Goal: Communication & Community: Answer question/provide support

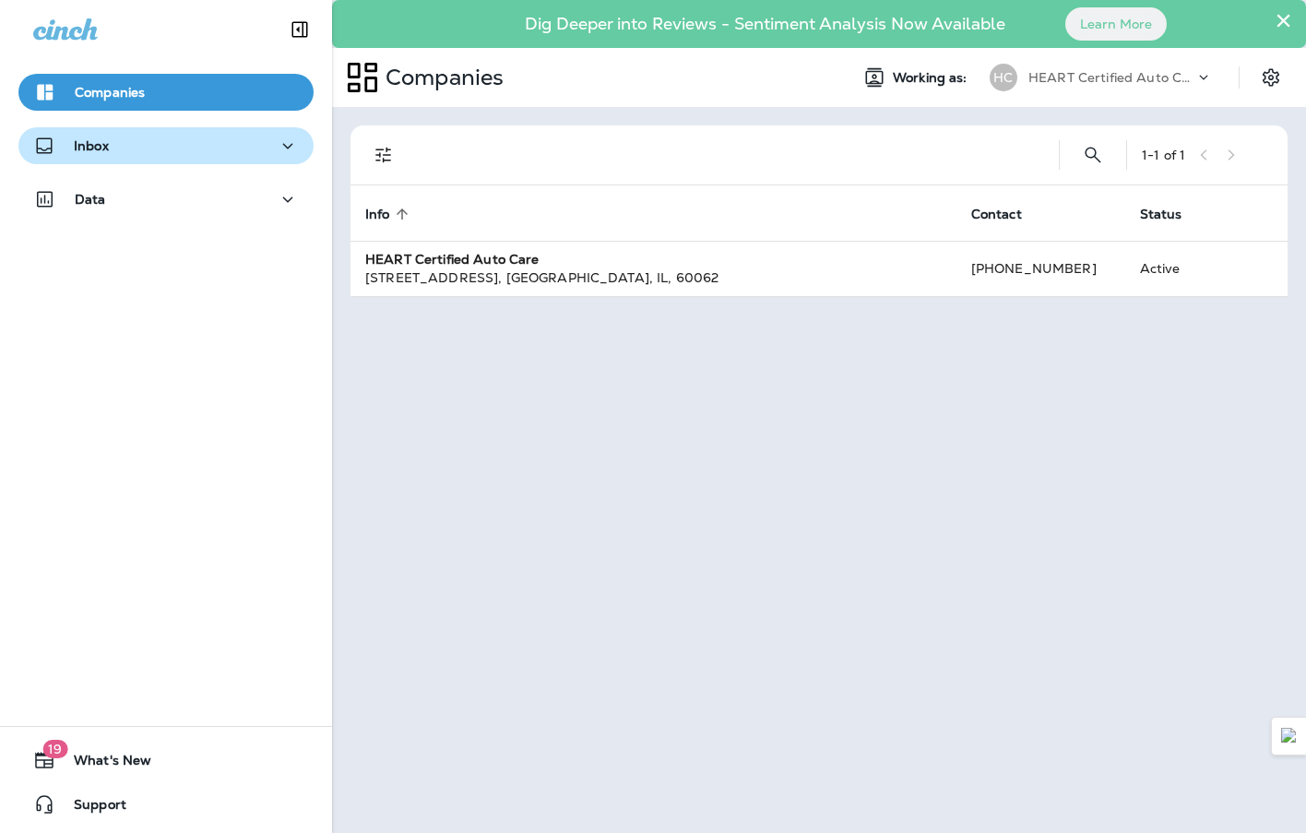
click at [179, 150] on div "Inbox" at bounding box center [166, 146] width 266 height 23
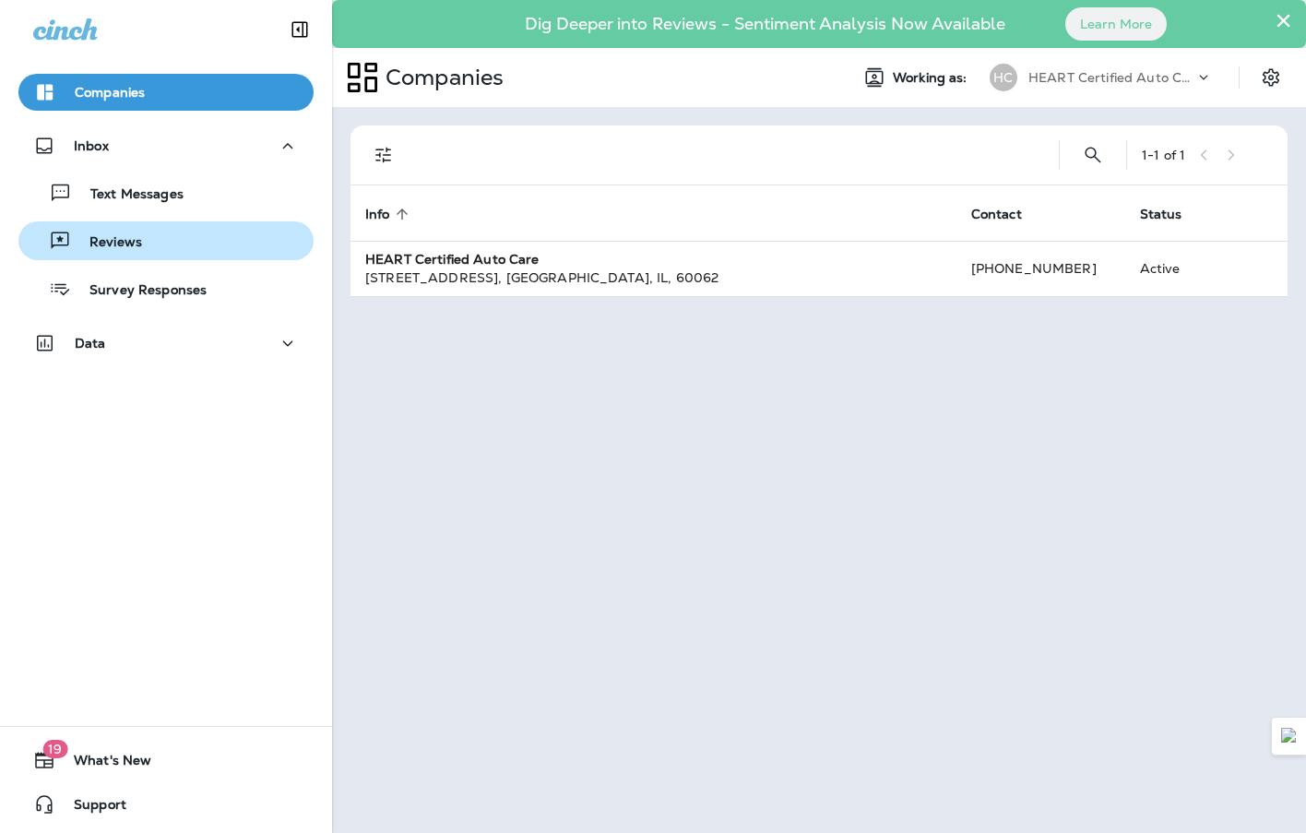
click at [184, 240] on div "Reviews" at bounding box center [166, 241] width 280 height 28
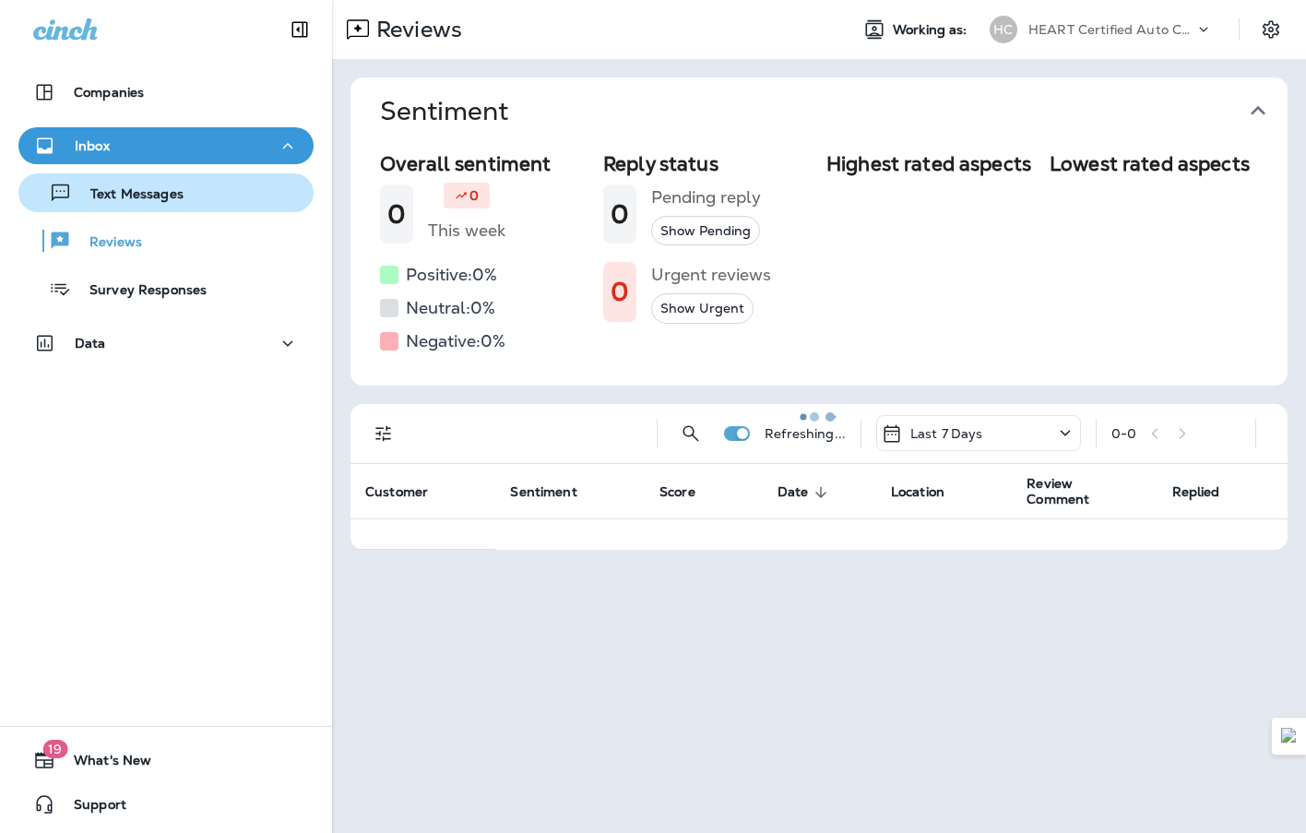
click at [188, 199] on div "Text Messages" at bounding box center [166, 193] width 280 height 28
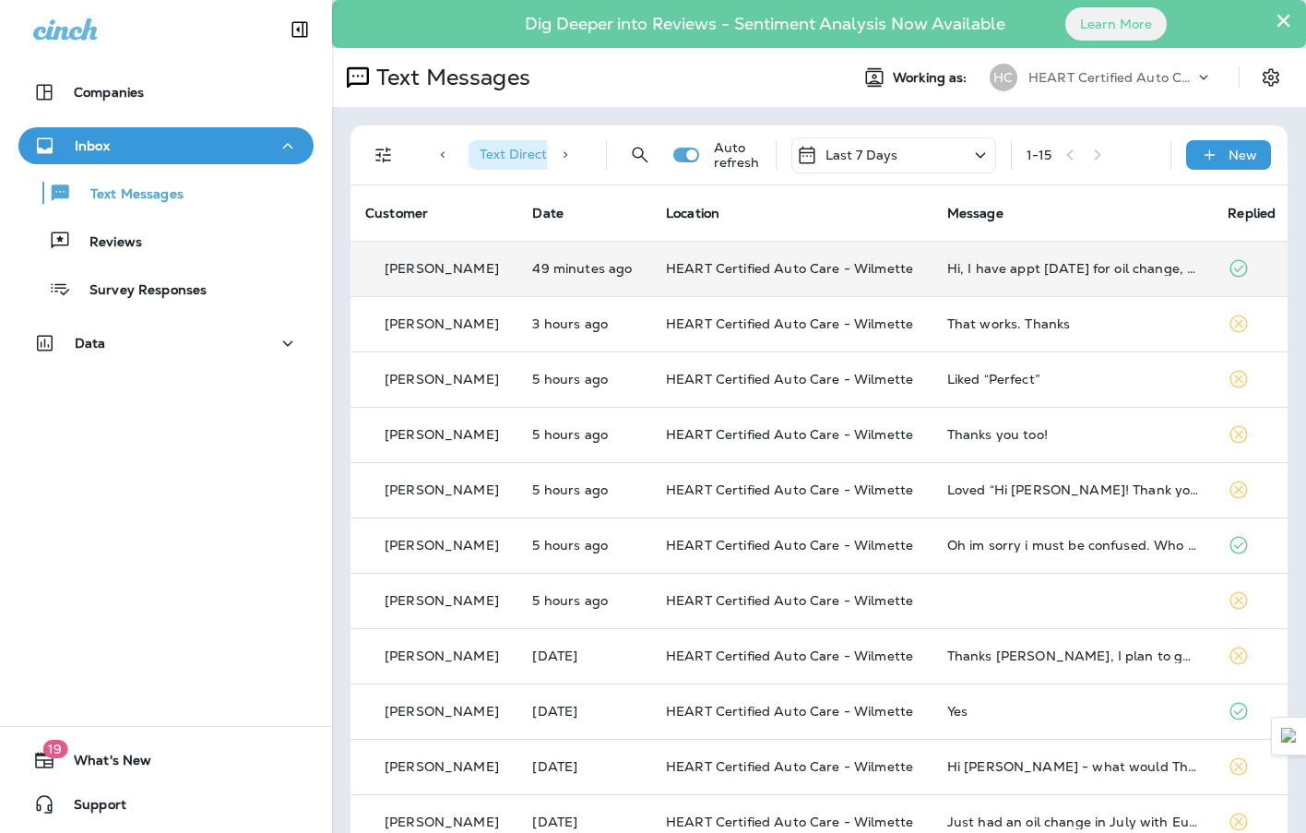
click at [741, 288] on td "HEART Certified Auto Care - Wilmette" at bounding box center [791, 268] width 281 height 55
